Goal: Subscribe to service/newsletter

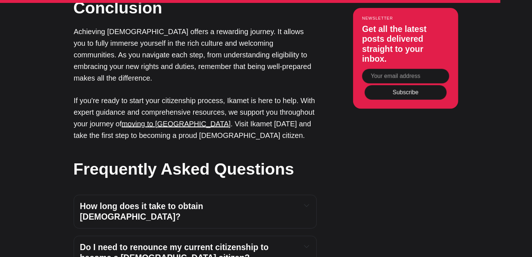
scroll to position [3122, 0]
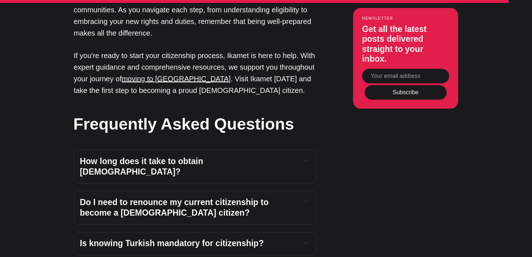
click at [275, 239] on h4 "Is knowing Turkish mandatory for citizenship?" at bounding box center [188, 244] width 216 height 11
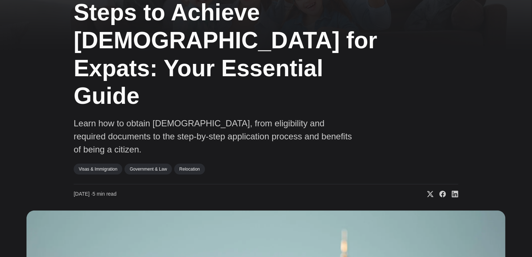
scroll to position [0, 0]
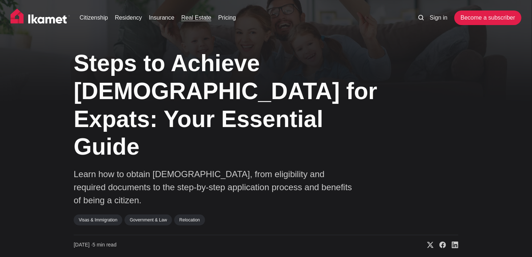
click at [199, 17] on link "Real Estate" at bounding box center [197, 17] width 30 height 9
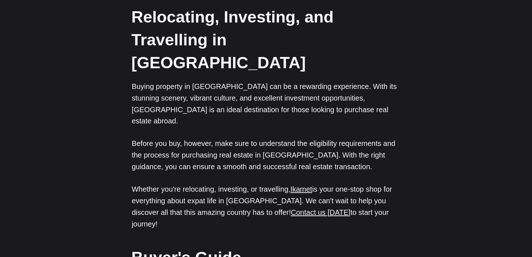
scroll to position [1888, 0]
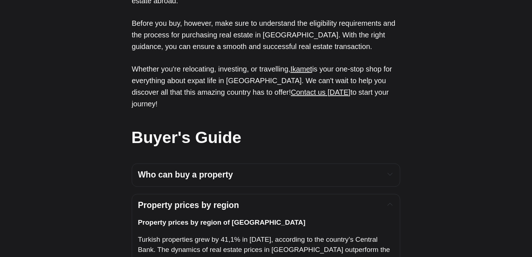
scroll to position [2070, 0]
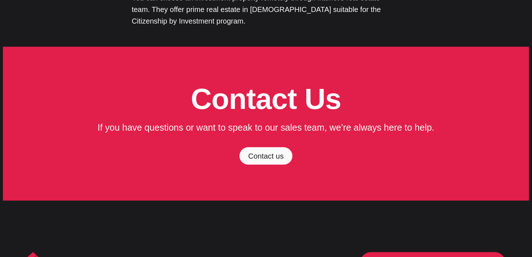
scroll to position [2917, 0]
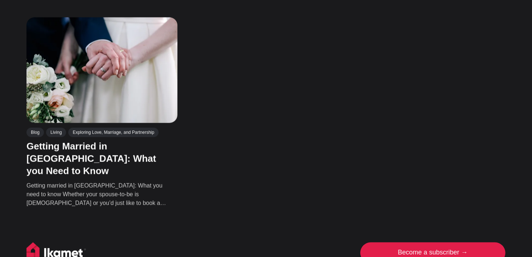
scroll to position [581, 0]
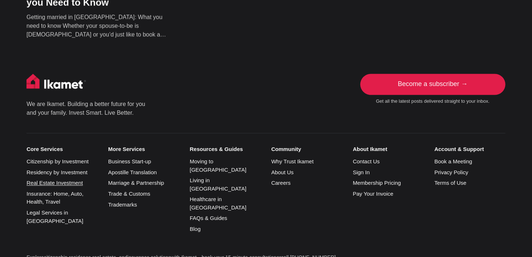
click at [74, 180] on link "Real Estate Investment" at bounding box center [55, 183] width 56 height 6
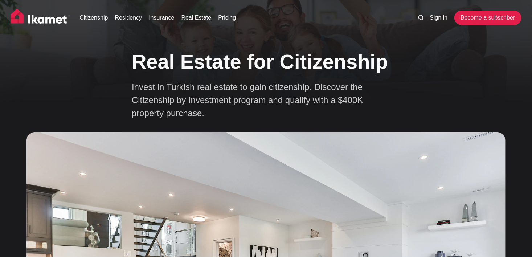
click at [225, 17] on link "Pricing" at bounding box center [227, 17] width 18 height 9
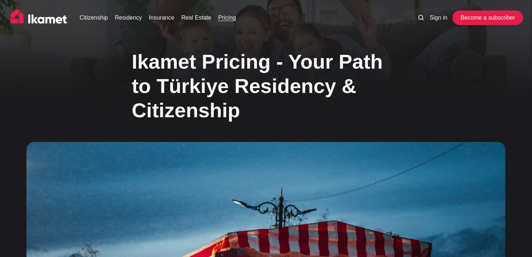
click at [485, 23] on link "Become a subscriber" at bounding box center [488, 18] width 67 height 15
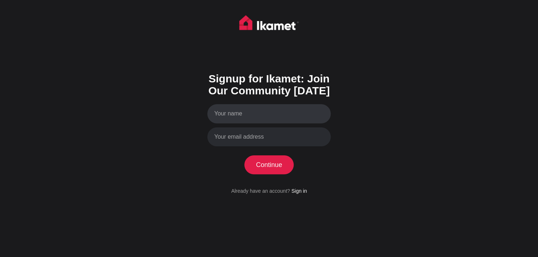
click at [310, 115] on input "Your name" at bounding box center [268, 113] width 123 height 19
type input "Aleem Syed"
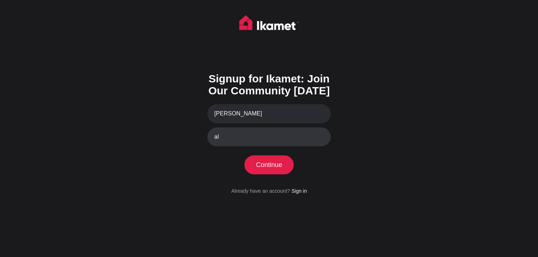
type input "aleemsy@gmail.com"
click at [272, 166] on button "Continue" at bounding box center [269, 164] width 50 height 19
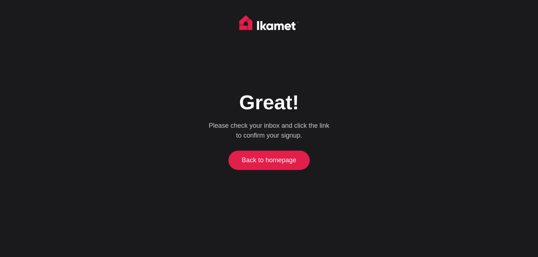
click at [268, 159] on link "Back to homepage" at bounding box center [269, 160] width 78 height 19
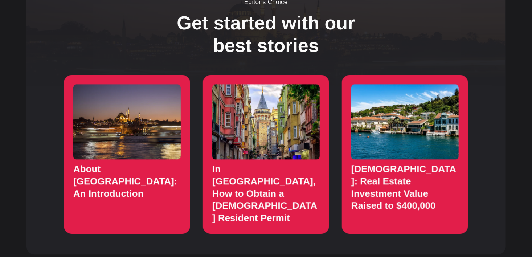
scroll to position [726, 0]
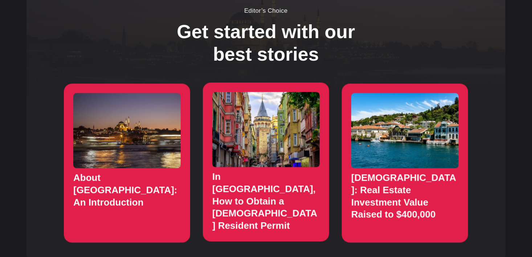
click at [274, 194] on link "In Turkey, How to Obtain a Turkish Resident Permit" at bounding box center [266, 161] width 126 height 159
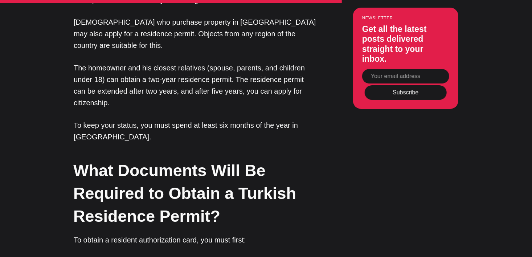
scroll to position [3921, 0]
